Goal: Information Seeking & Learning: Learn about a topic

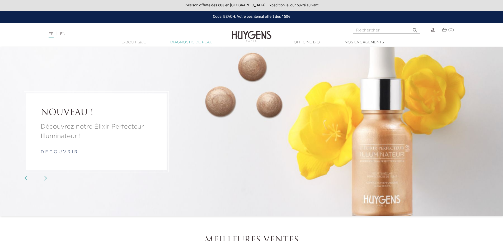
click at [182, 42] on link "Diagnostic de peau" at bounding box center [191, 43] width 53 height 6
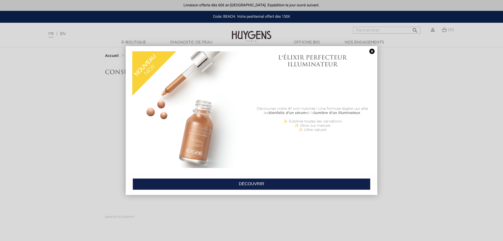
click at [374, 50] on link at bounding box center [372, 52] width 7 height 6
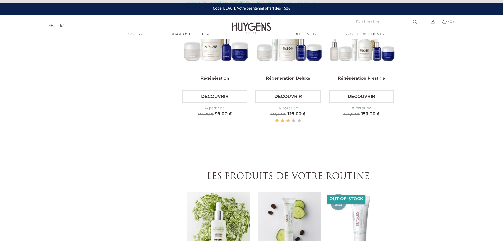
scroll to position [132, 0]
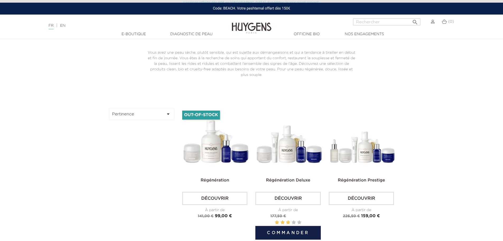
click at [288, 181] on link "Régénération Deluxe" at bounding box center [288, 180] width 44 height 4
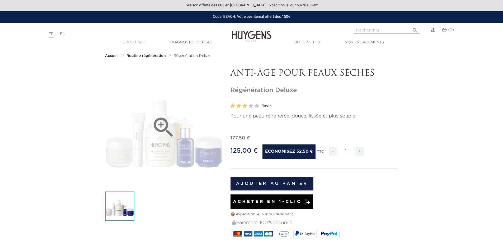
click at [211, 157] on div "" at bounding box center [164, 127] width 118 height 118
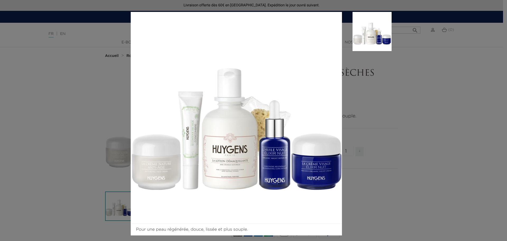
click at [417, 144] on div "Pour une peau régénérée, douce, lissée et plus souple." at bounding box center [253, 120] width 507 height 241
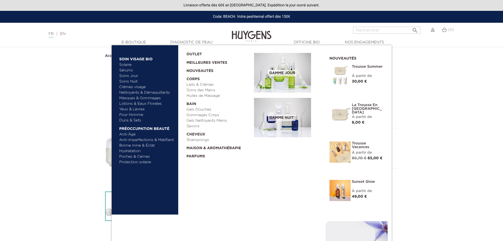
click at [136, 149] on link "Hydratation" at bounding box center [146, 151] width 55 height 6
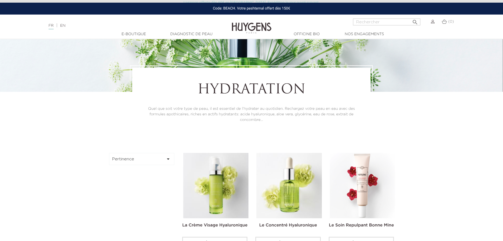
scroll to position [185, 0]
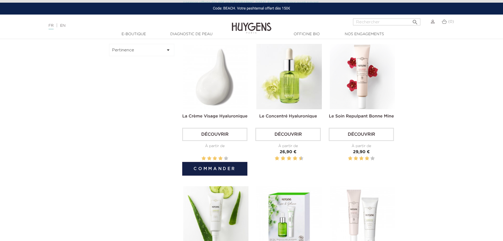
click at [229, 114] on link "La Crème Visage Hyaluronique" at bounding box center [214, 116] width 65 height 4
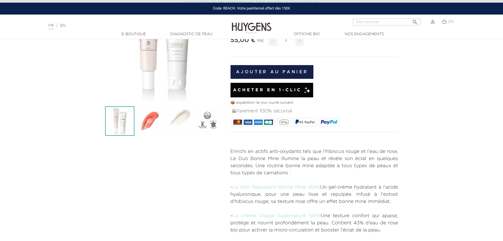
scroll to position [79, 0]
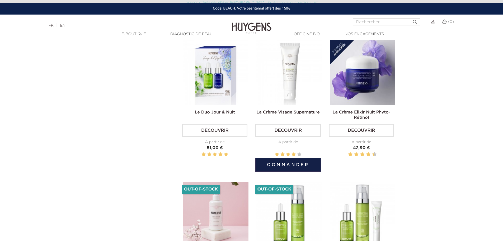
scroll to position [476, 0]
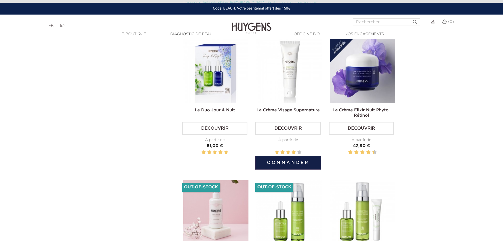
click at [279, 96] on img at bounding box center [289, 70] width 65 height 65
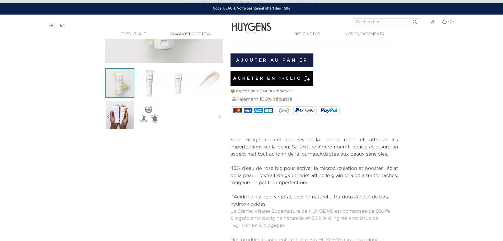
scroll to position [132, 0]
